Goal: Information Seeking & Learning: Learn about a topic

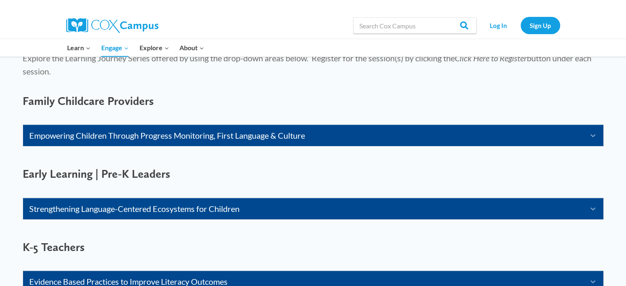
scroll to position [506, 0]
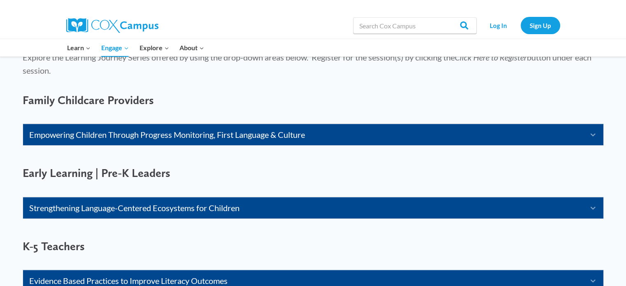
click at [109, 133] on link "Empowering Children Through Progress Monitoring, First Language & Culture" at bounding box center [302, 134] width 547 height 13
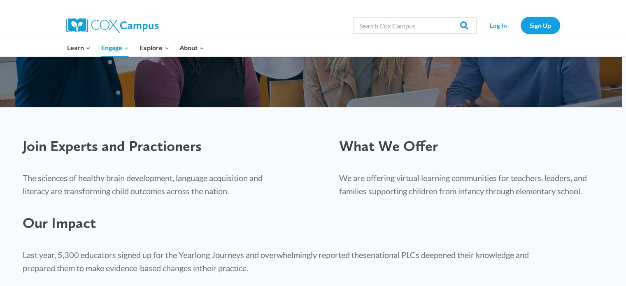
scroll to position [0, 0]
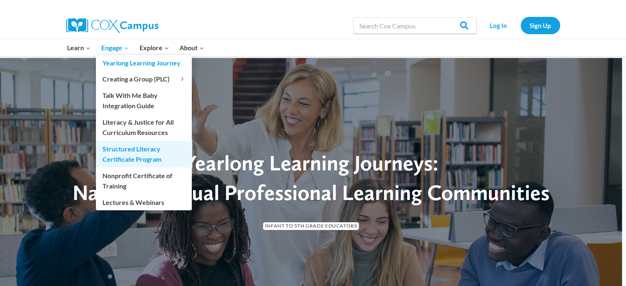
click at [128, 149] on link "Structured Literacy Certificate Program" at bounding box center [144, 154] width 96 height 26
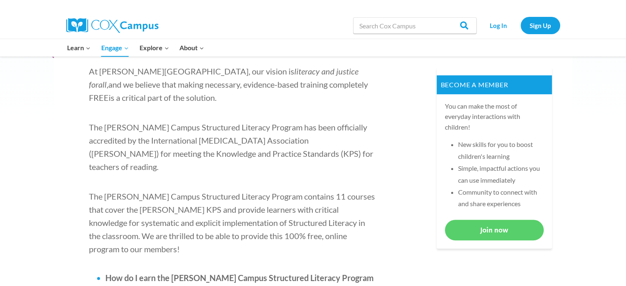
scroll to position [314, 0]
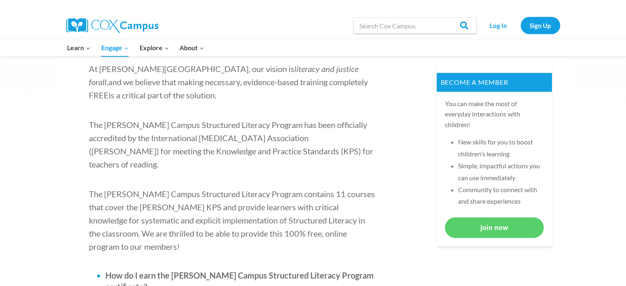
click at [235, 189] on span "The [PERSON_NAME] Campus Structured Literacy Program contains 11 courses that c…" at bounding box center [232, 220] width 286 height 63
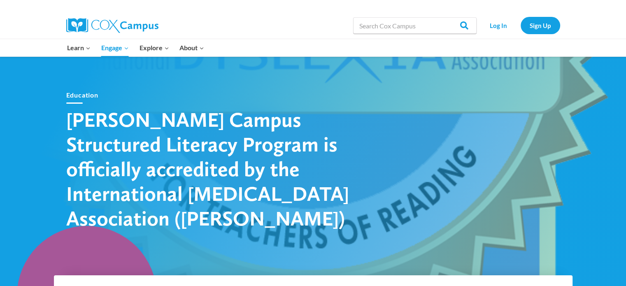
scroll to position [0, 0]
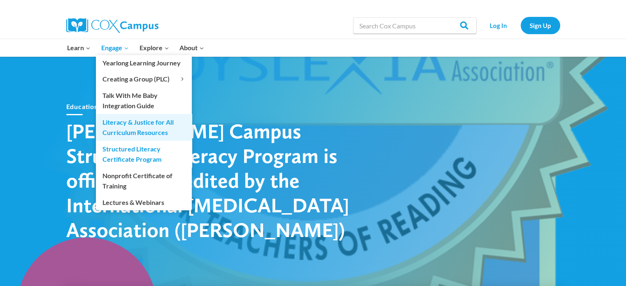
click at [133, 131] on link "Literacy & Justice for All Curriculum Resources" at bounding box center [144, 127] width 96 height 26
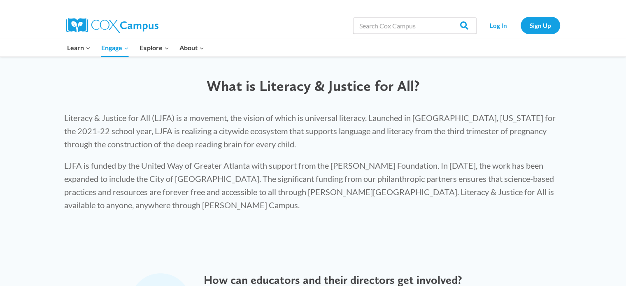
scroll to position [212, 0]
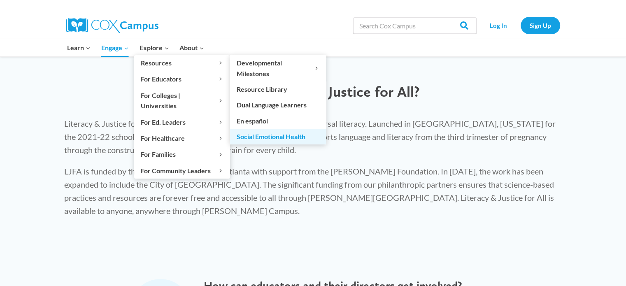
click at [267, 134] on link "Social Emotional Health" at bounding box center [278, 137] width 96 height 16
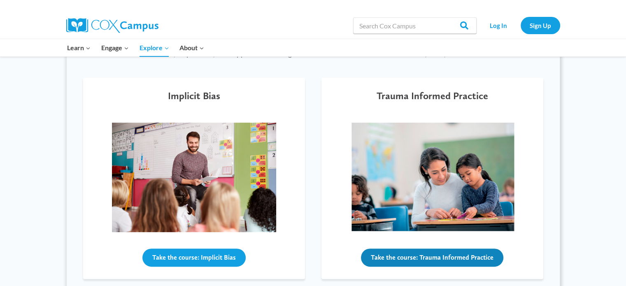
scroll to position [265, 0]
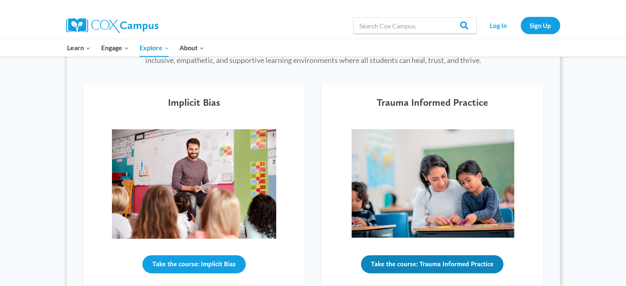
click at [400, 271] on button "Take the course: Trauma Informed Practice" at bounding box center [432, 264] width 142 height 18
